Goal: Task Accomplishment & Management: Complete application form

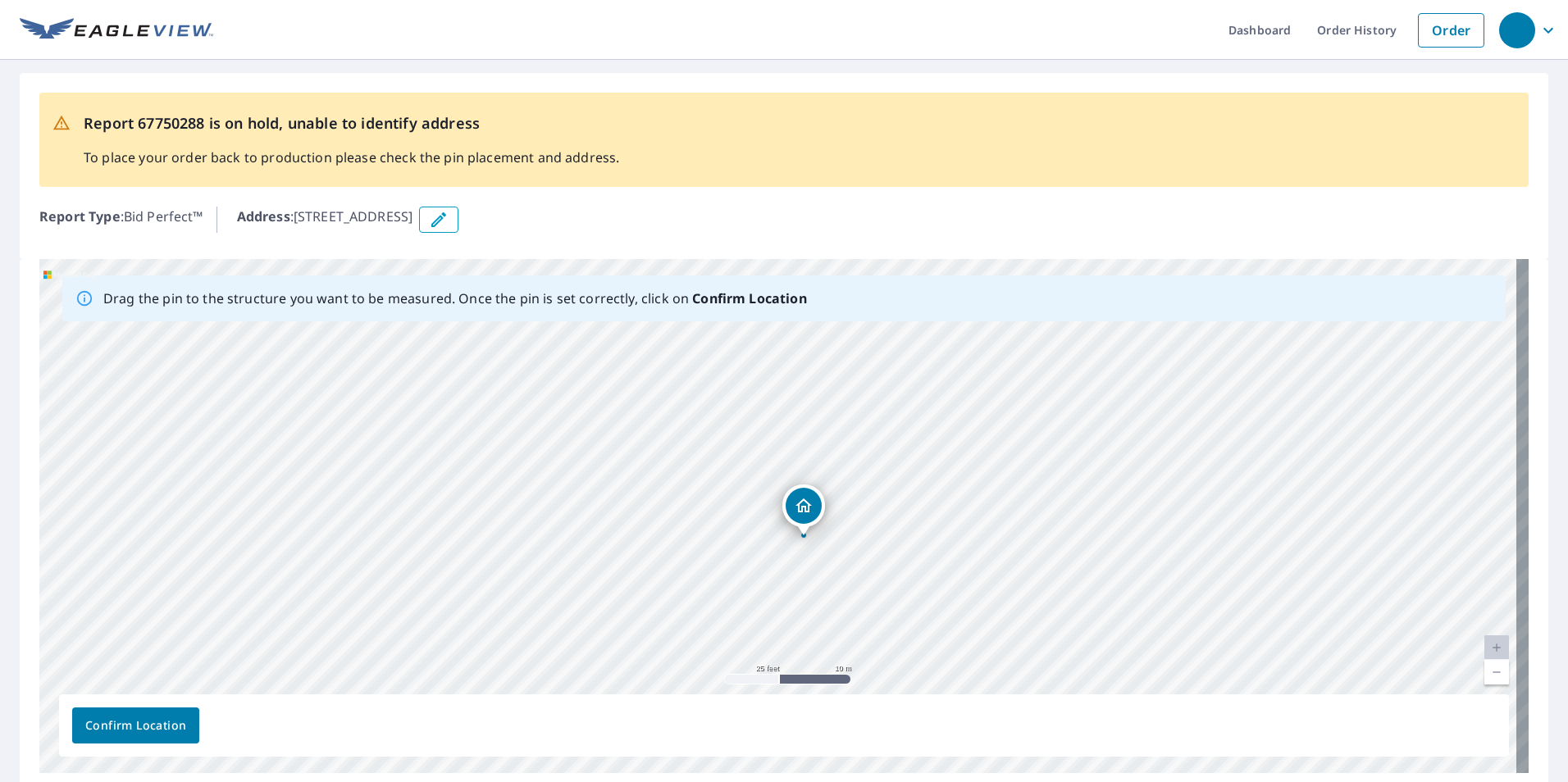
drag, startPoint x: 983, startPoint y: 405, endPoint x: 1007, endPoint y: 427, distance: 32.6
click at [1007, 427] on div "1710 Railroad Ave Yuba City, CA 95991" at bounding box center [783, 516] width 1489 height 514
drag, startPoint x: 911, startPoint y: 523, endPoint x: 931, endPoint y: 432, distance: 93.2
click at [933, 430] on div "1710 Railroad Ave Yuba City, CA 95991" at bounding box center [783, 516] width 1489 height 514
click at [172, 718] on span "Confirm Location" at bounding box center [135, 726] width 101 height 21
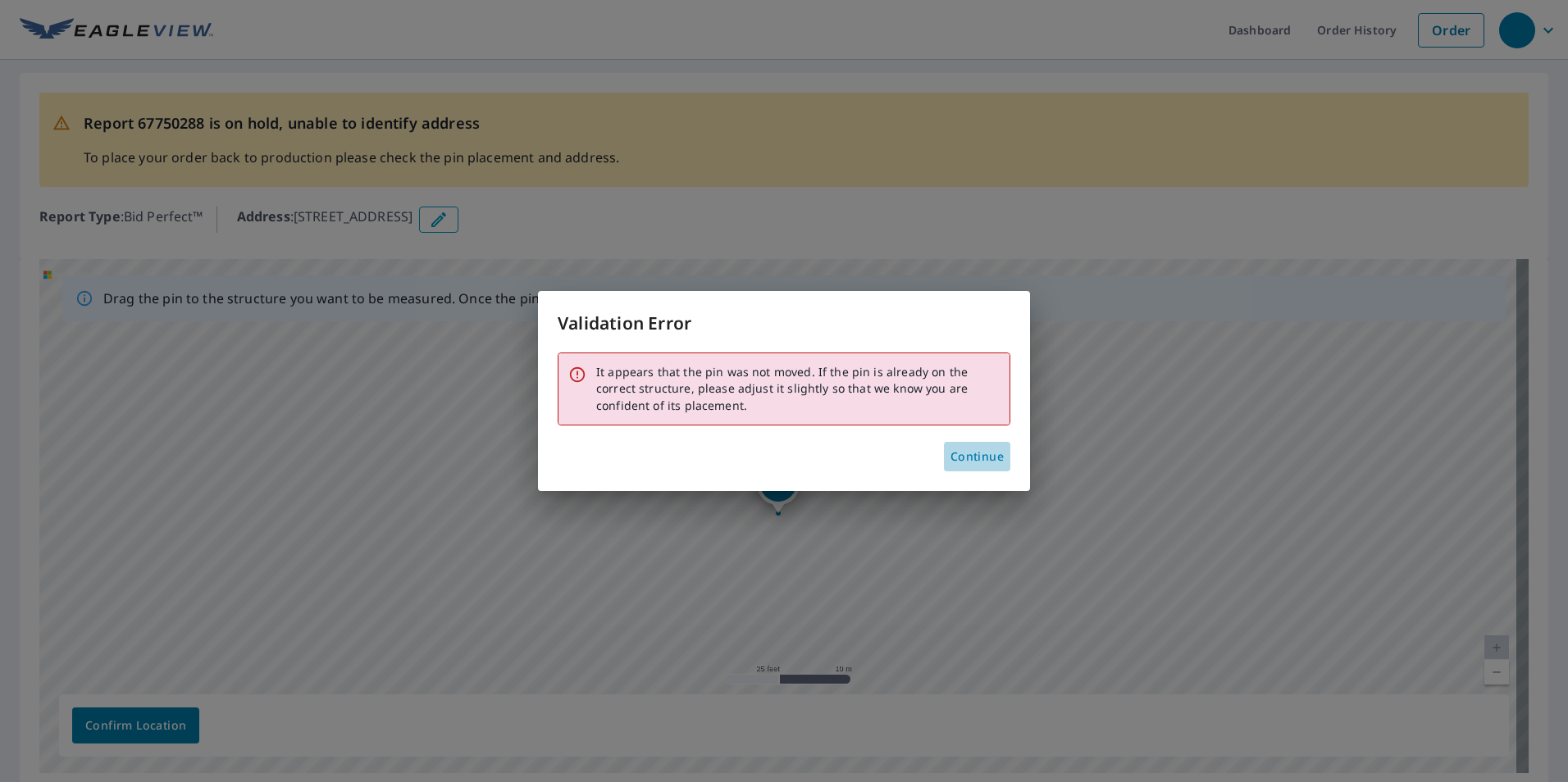
click at [961, 456] on span "Continue" at bounding box center [976, 457] width 53 height 21
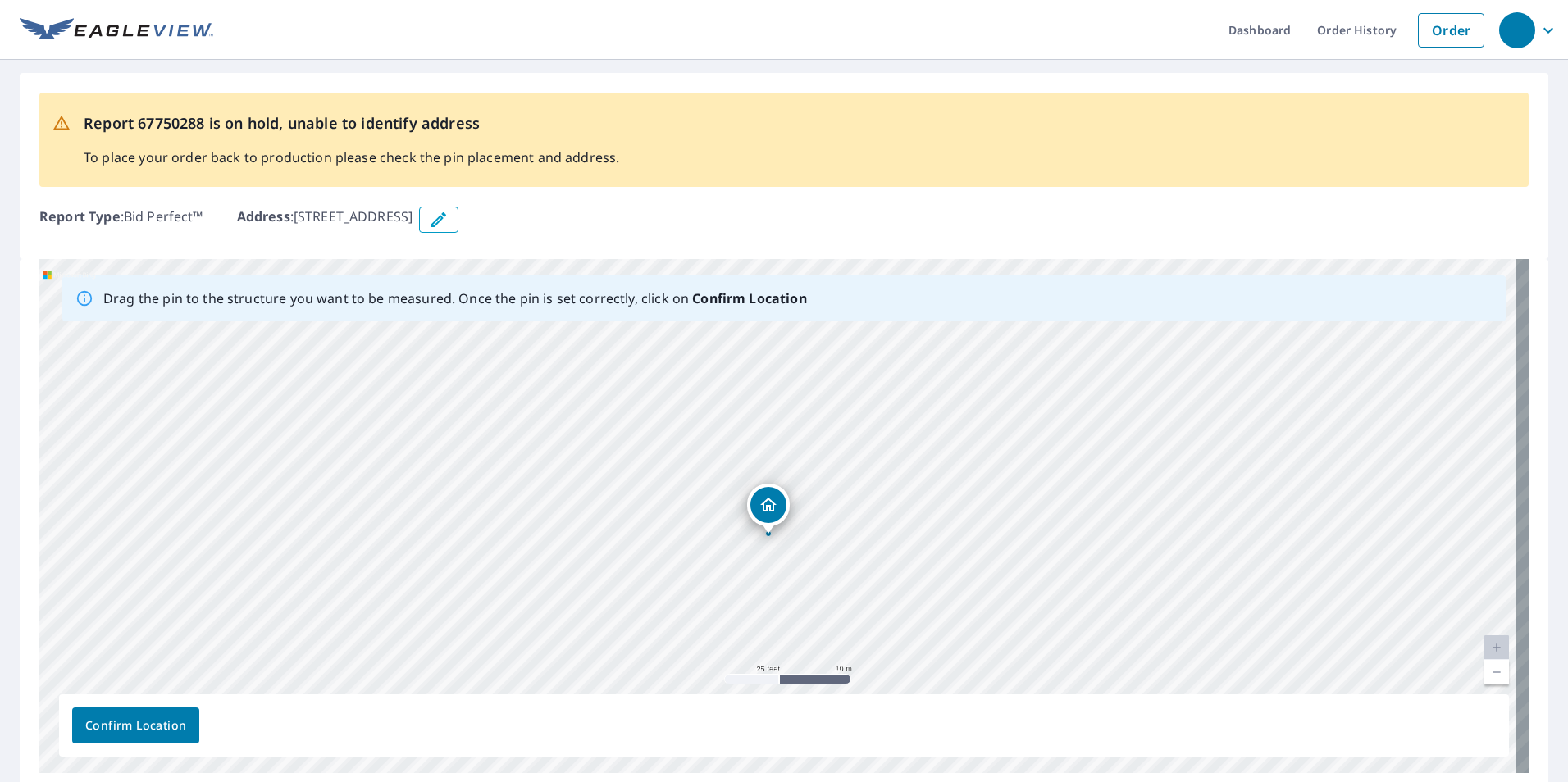
drag, startPoint x: 773, startPoint y: 478, endPoint x: 763, endPoint y: 498, distance: 22.4
click at [138, 716] on span "Confirm Location" at bounding box center [135, 726] width 101 height 21
